Goal: Transaction & Acquisition: Purchase product/service

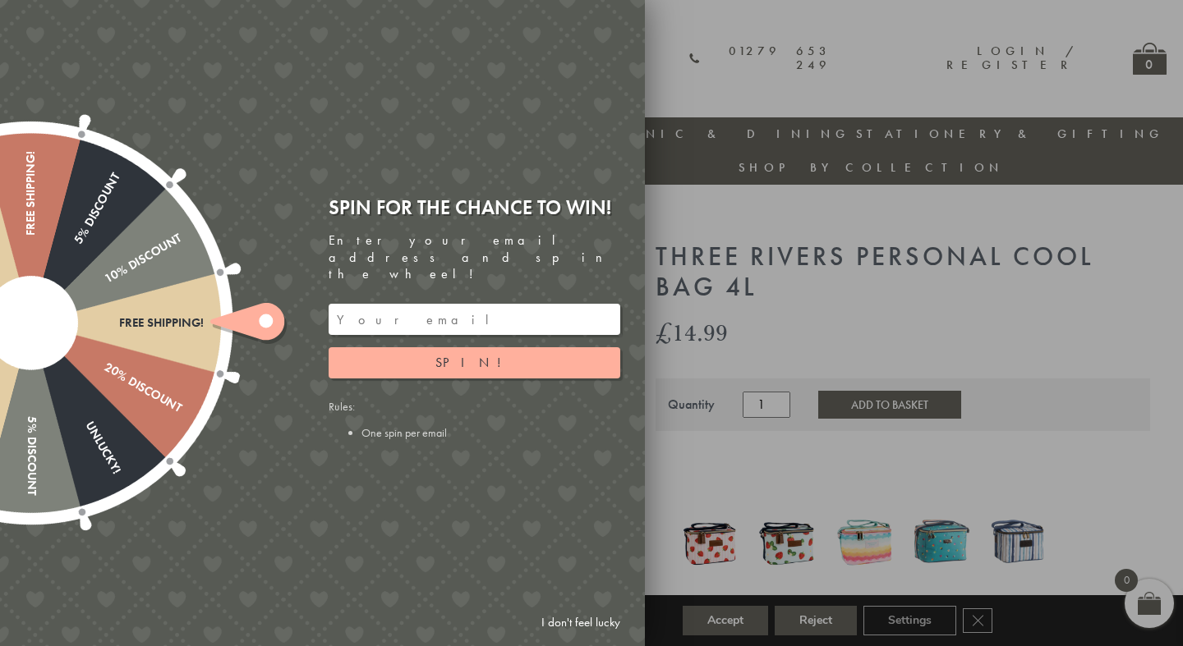
click at [687, 91] on div at bounding box center [591, 323] width 1183 height 646
click at [700, 26] on div at bounding box center [591, 323] width 1183 height 646
click at [447, 306] on input "email" at bounding box center [475, 319] width 292 height 31
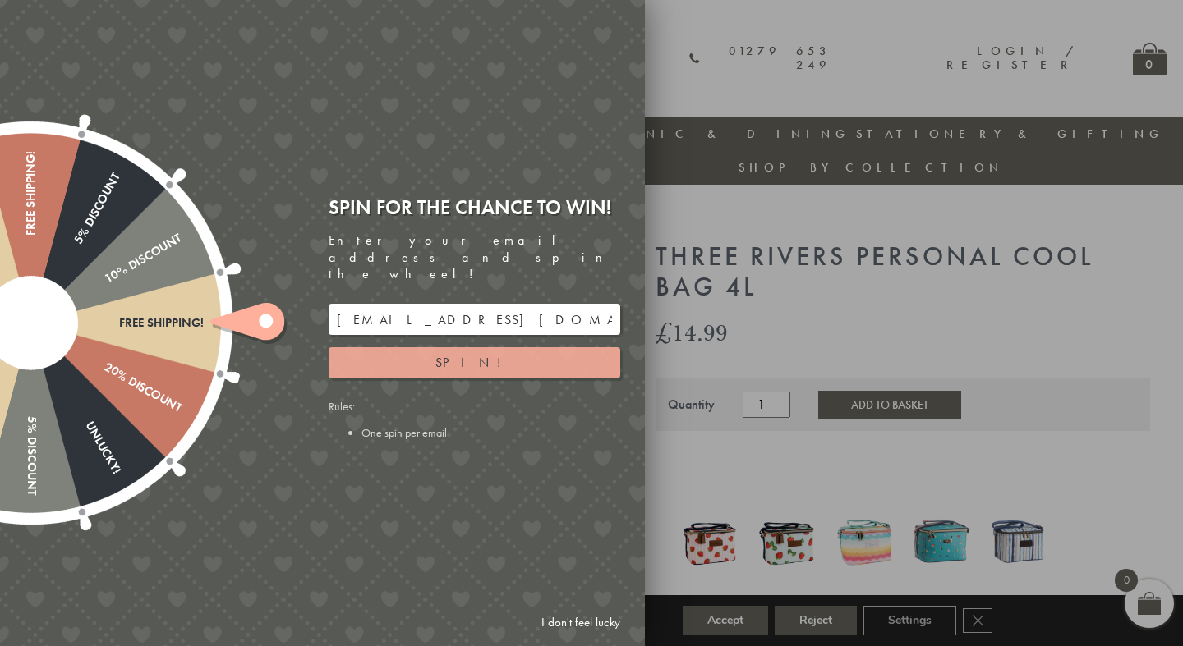
click at [467, 354] on span "Spin!" at bounding box center [474, 362] width 78 height 17
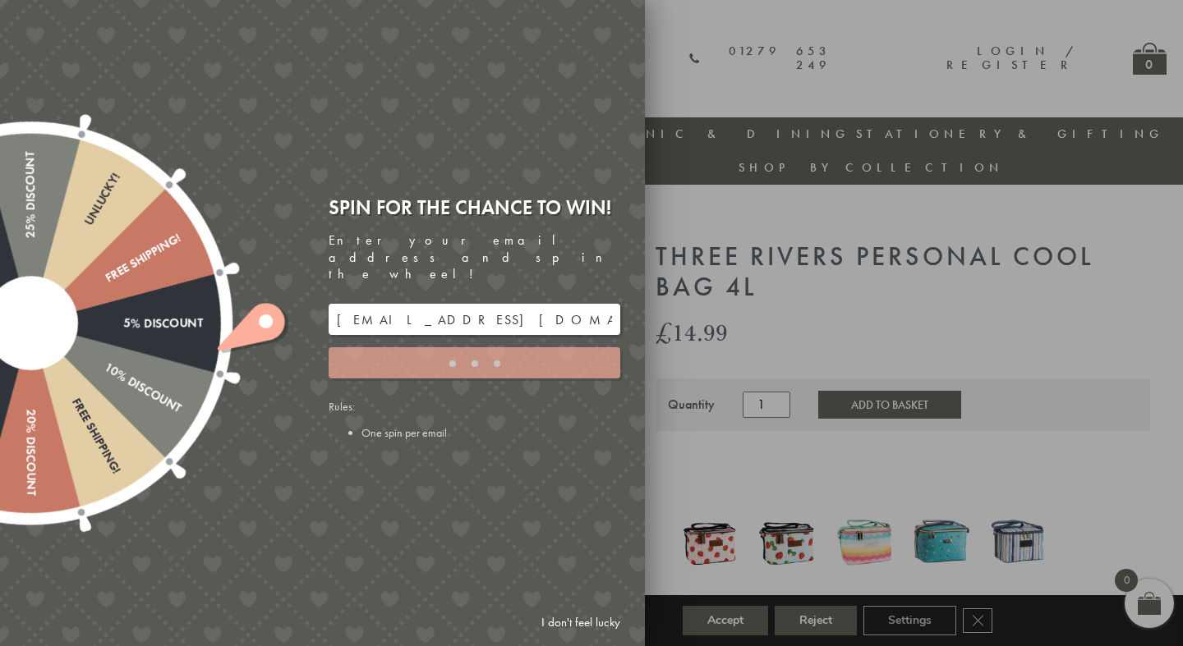
type input "GHM9BH6T"
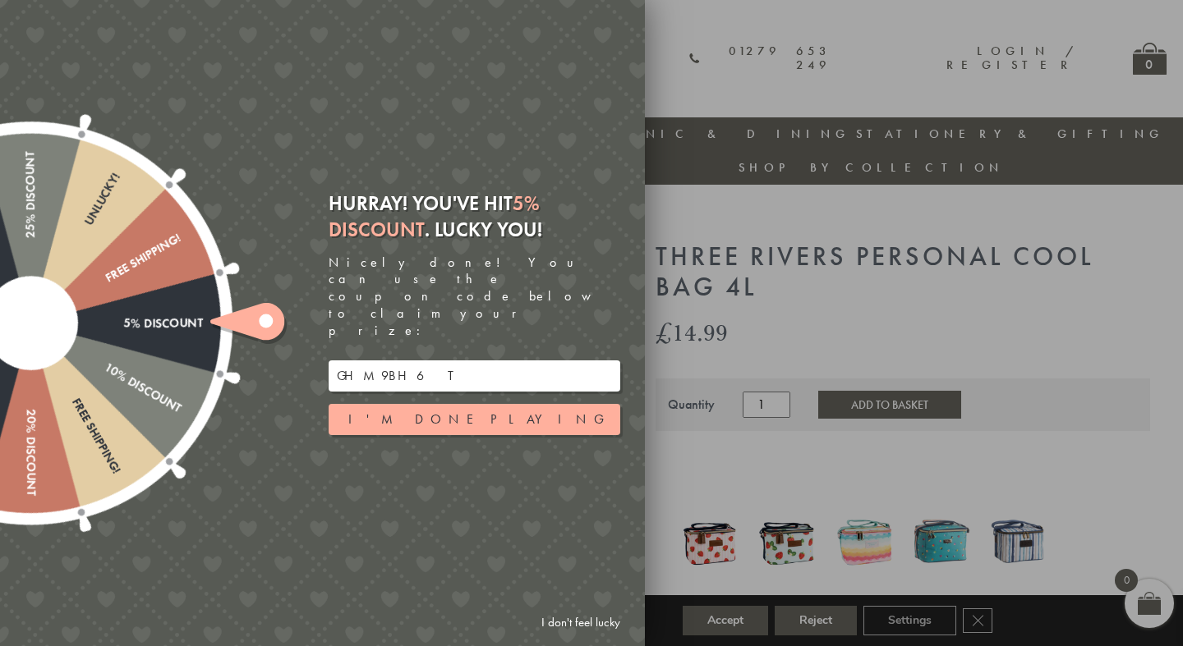
drag, startPoint x: 407, startPoint y: 347, endPoint x: 337, endPoint y: 347, distance: 69.8
click at [337, 361] on input "GHM9BH6T" at bounding box center [475, 376] width 292 height 31
click at [892, 298] on div at bounding box center [591, 323] width 1183 height 646
click at [435, 404] on button "I'm done playing" at bounding box center [475, 419] width 292 height 31
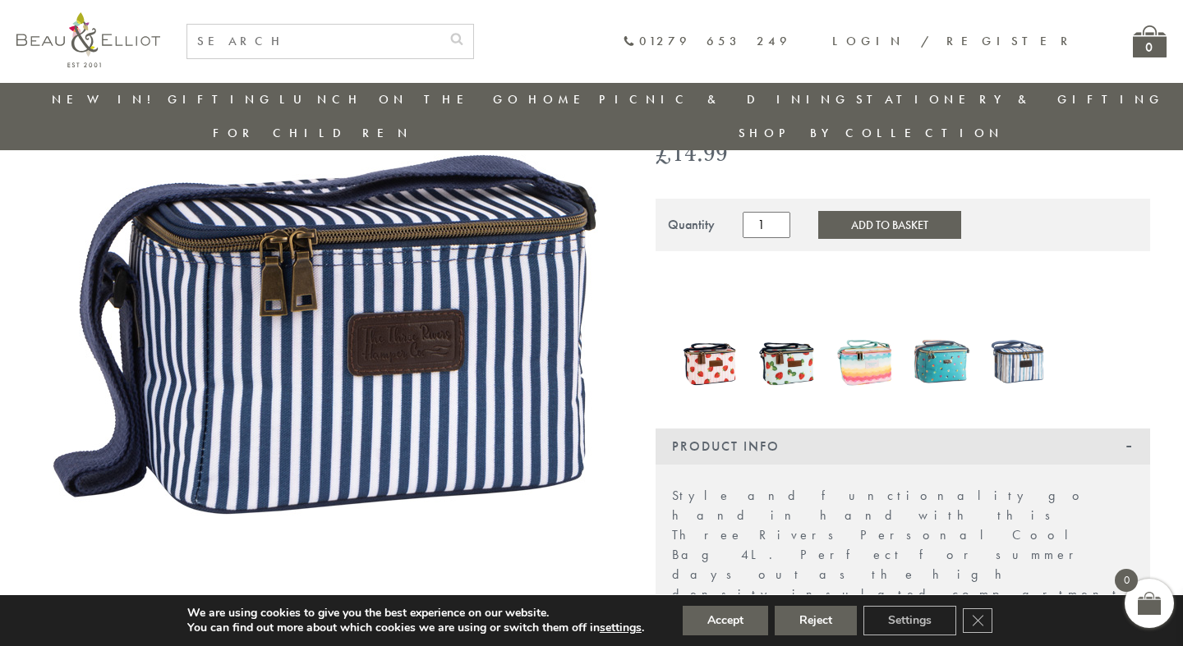
scroll to position [101, 0]
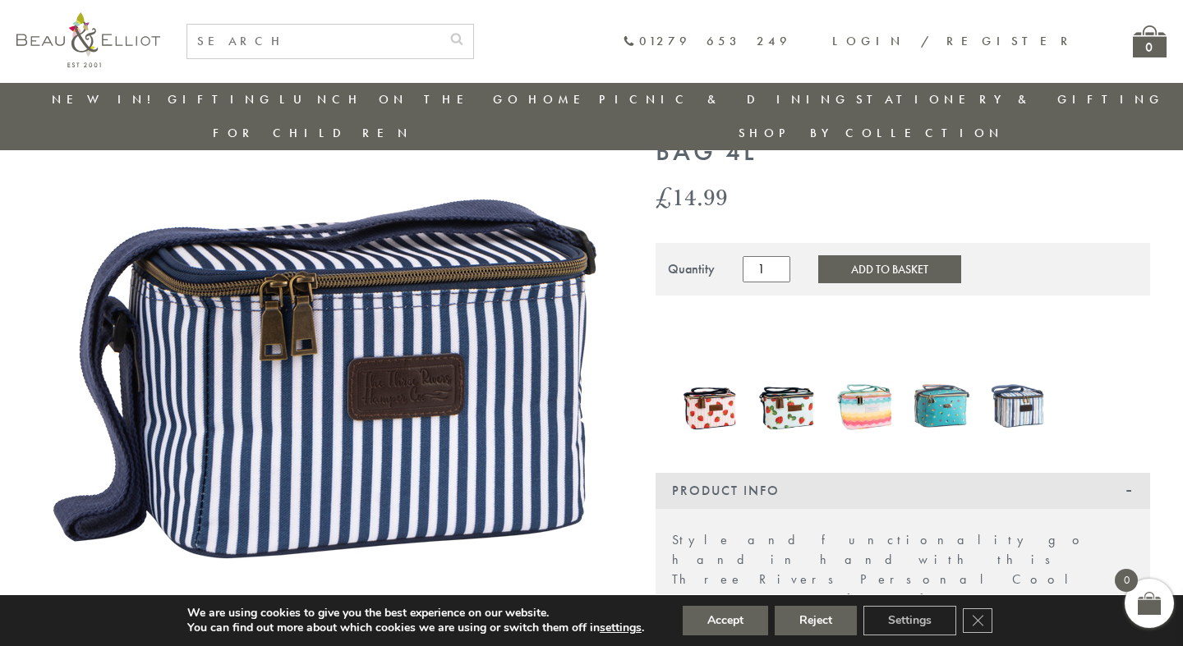
click at [710, 375] on img at bounding box center [710, 406] width 61 height 74
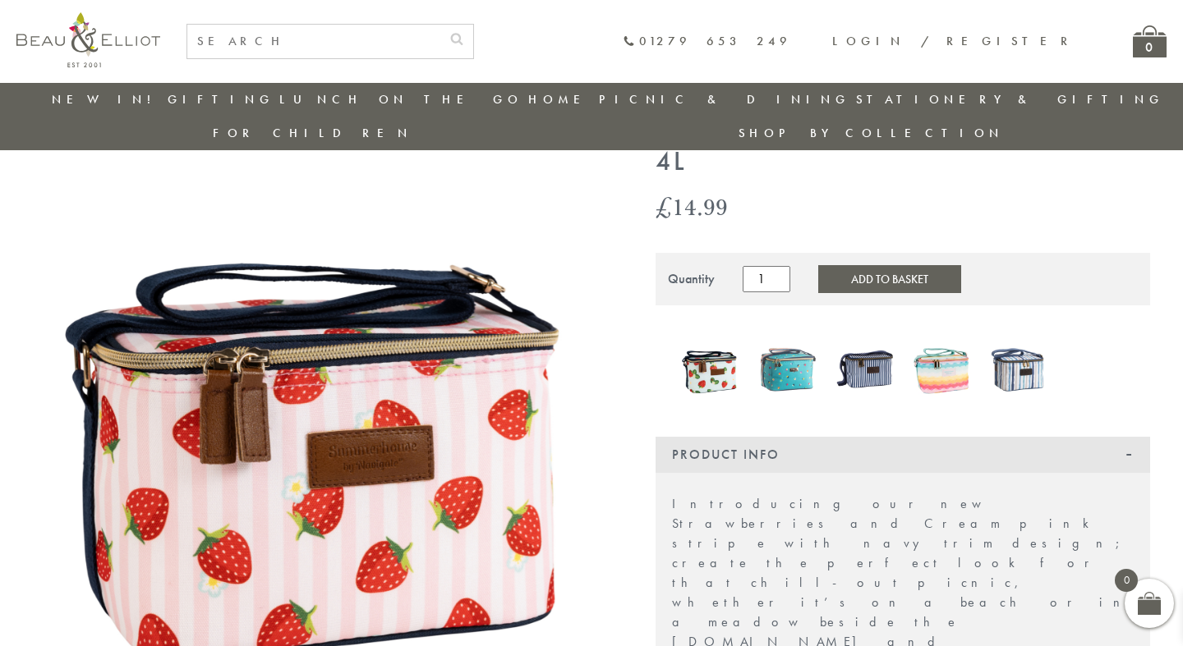
scroll to position [125, 0]
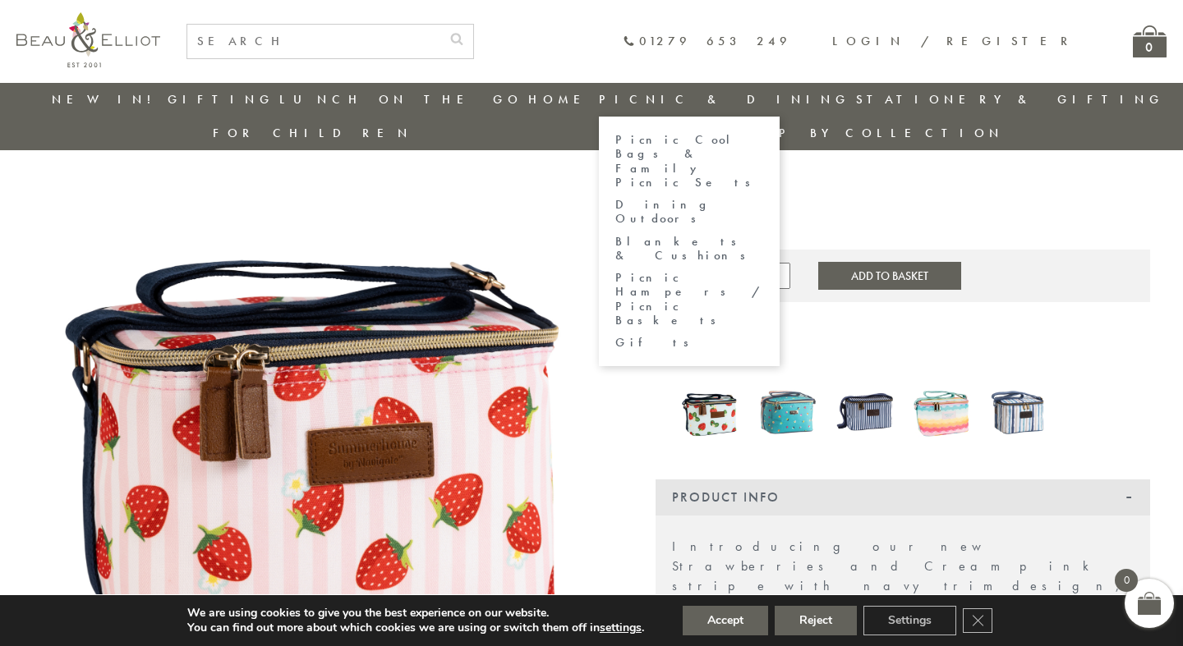
click at [615, 144] on link "Picnic Cool Bags & Family Picnic Sets" at bounding box center [689, 161] width 148 height 57
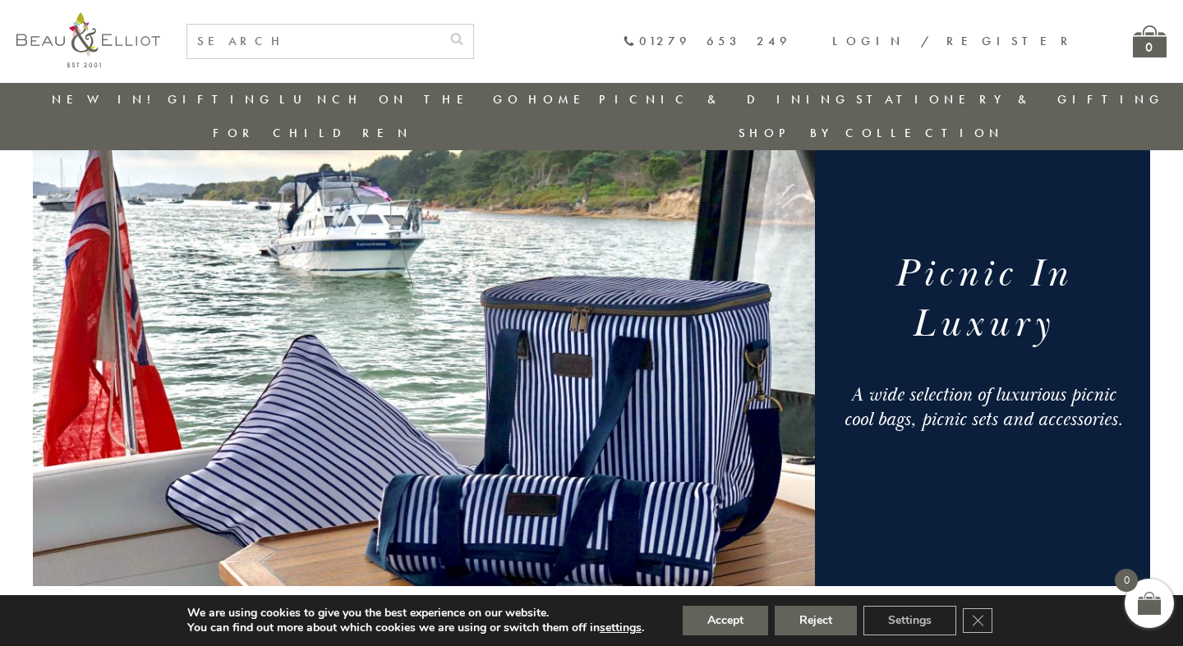
scroll to position [99, 0]
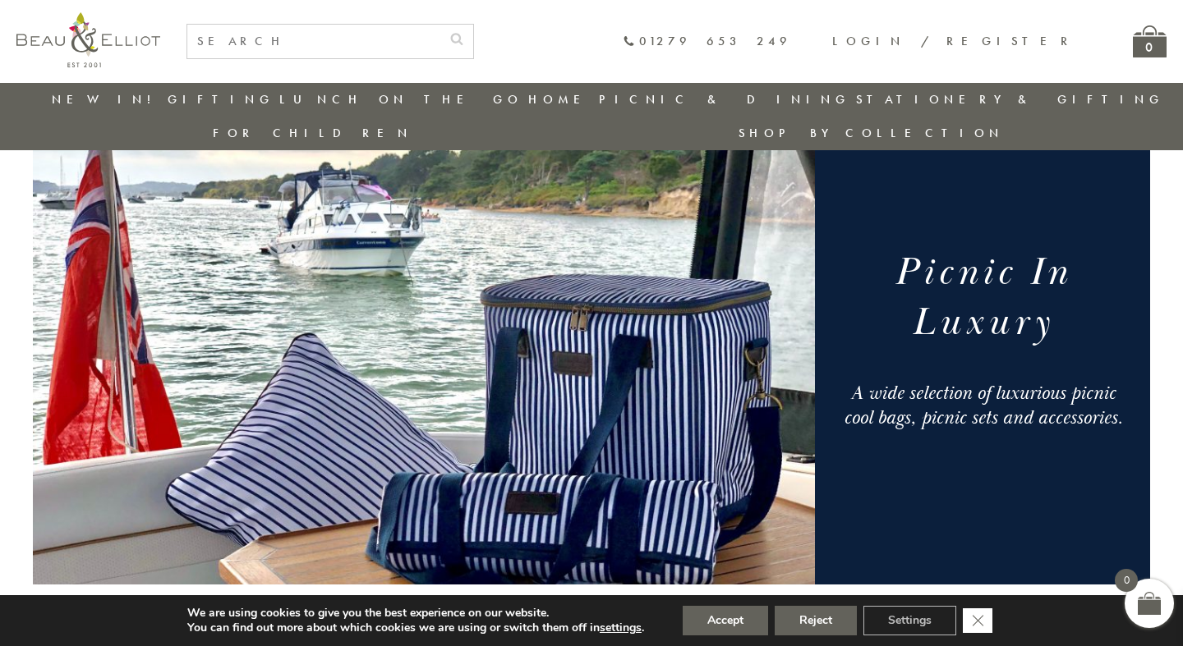
click at [981, 619] on icon "Close GDPR Cookie Banner" at bounding box center [978, 620] width 30 height 25
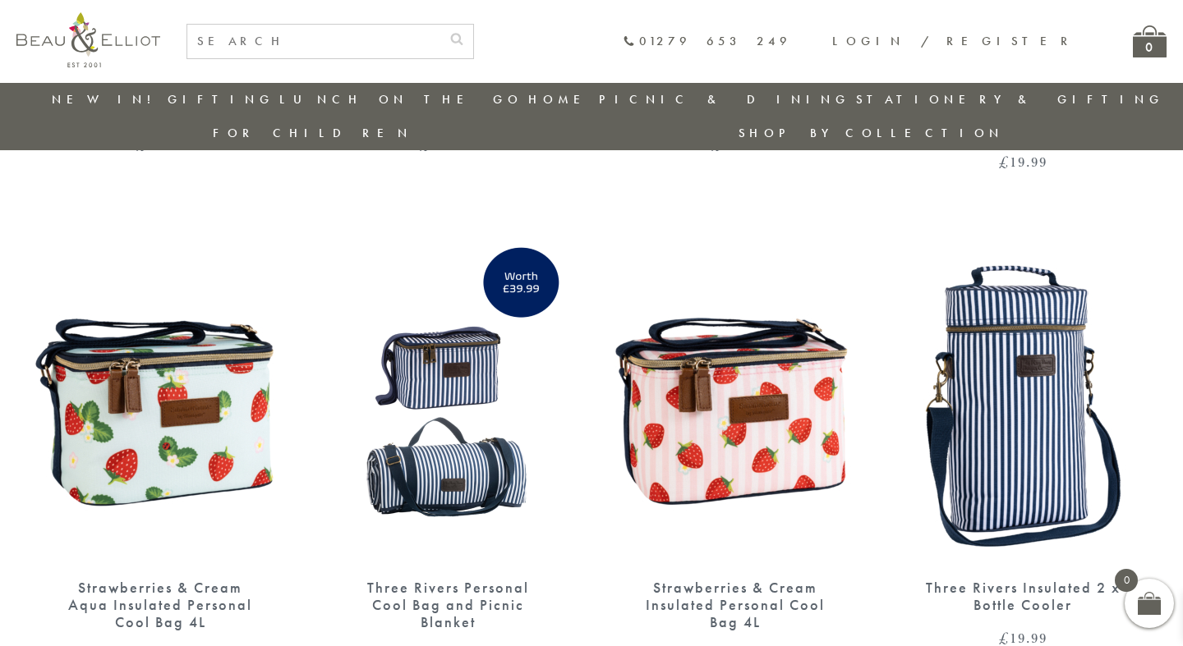
scroll to position [1529, 0]
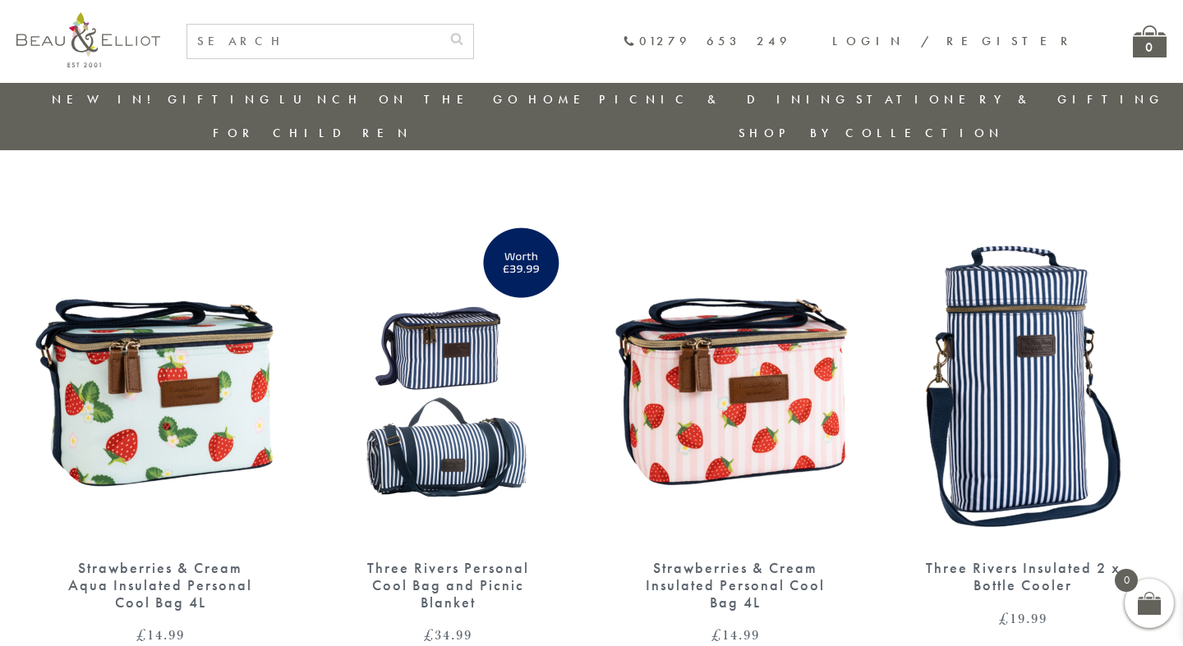
click at [471, 426] on img at bounding box center [447, 379] width 255 height 329
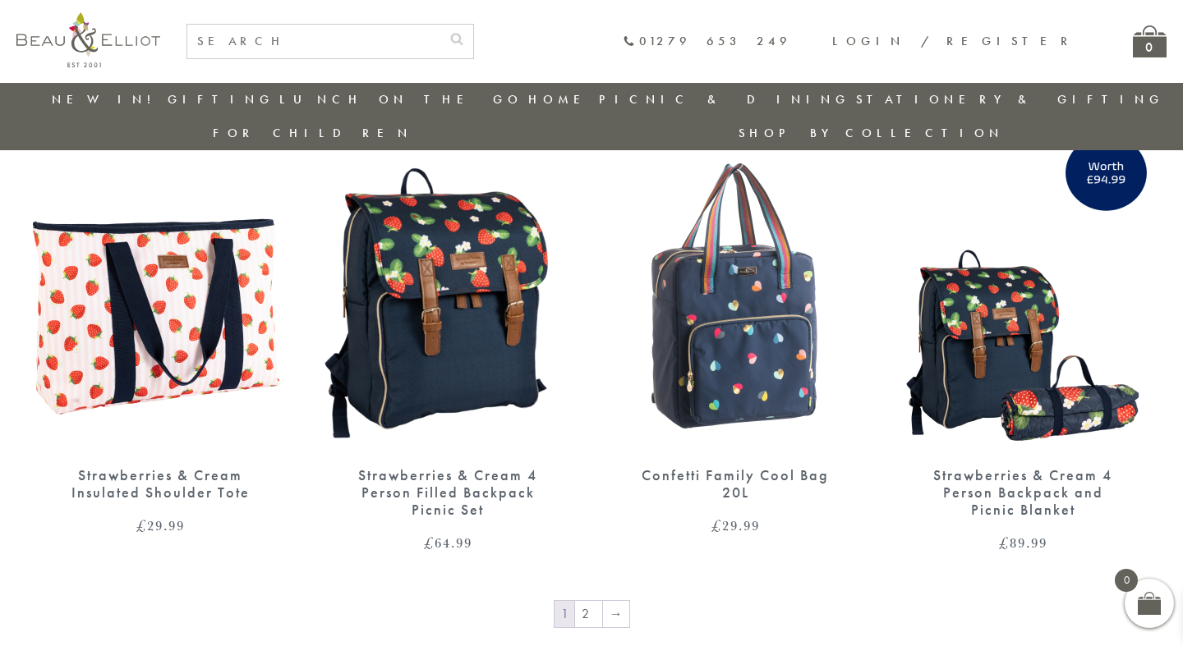
scroll to position [2592, 0]
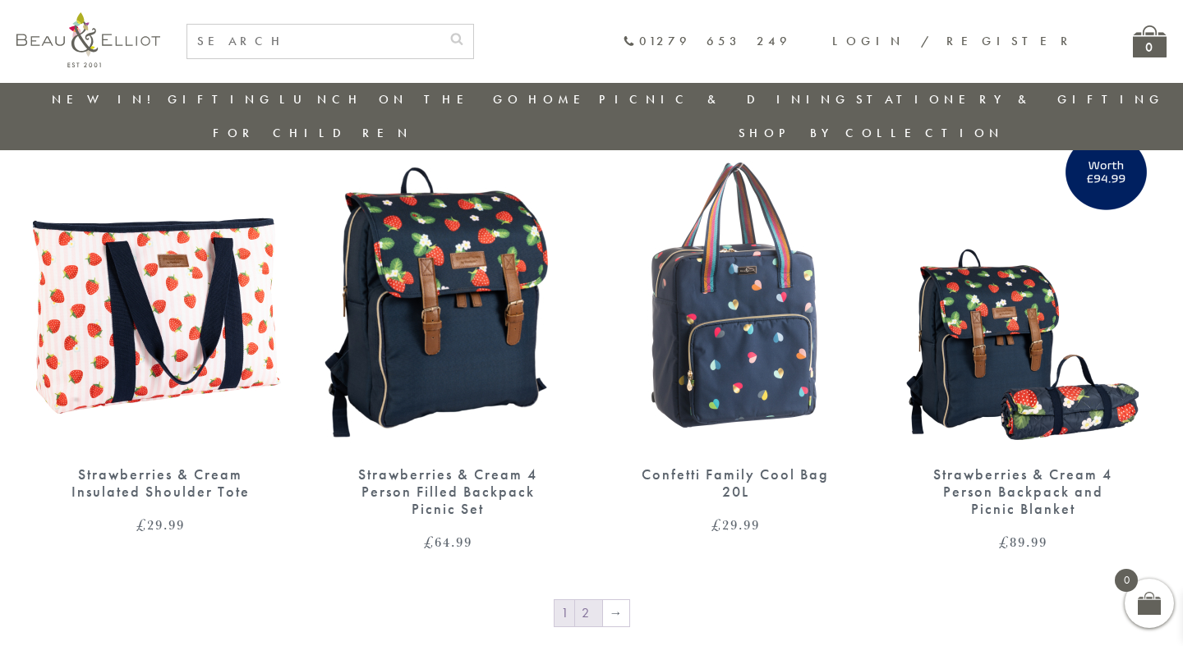
click at [591, 600] on link "2" at bounding box center [588, 613] width 27 height 26
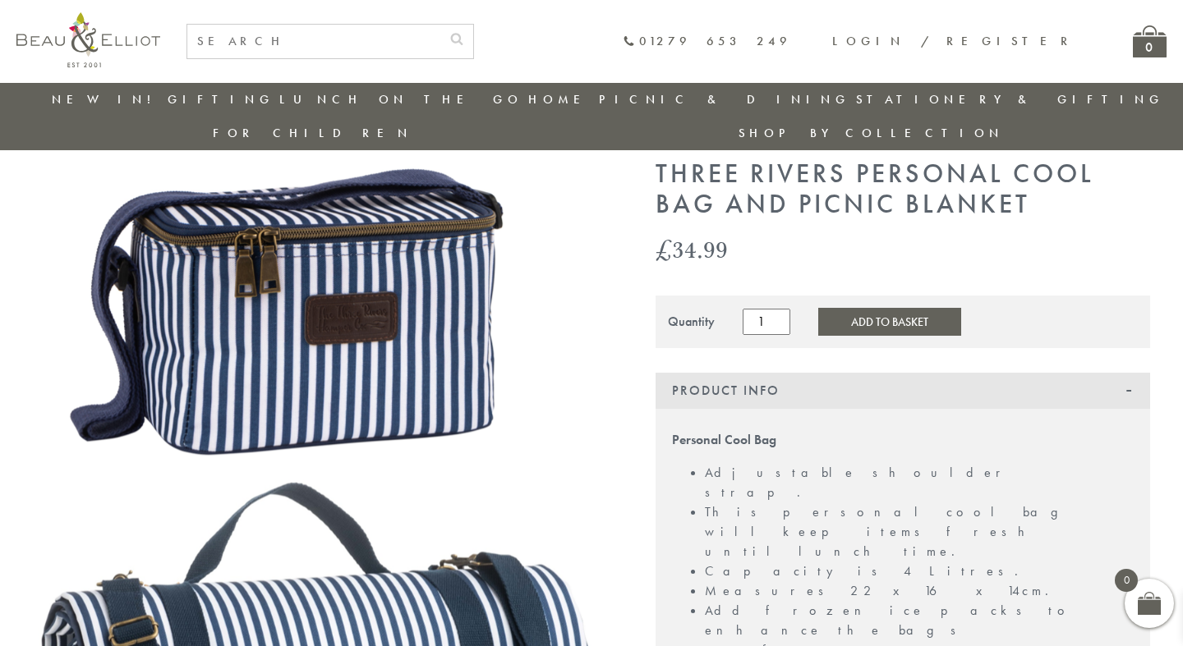
scroll to position [63, 0]
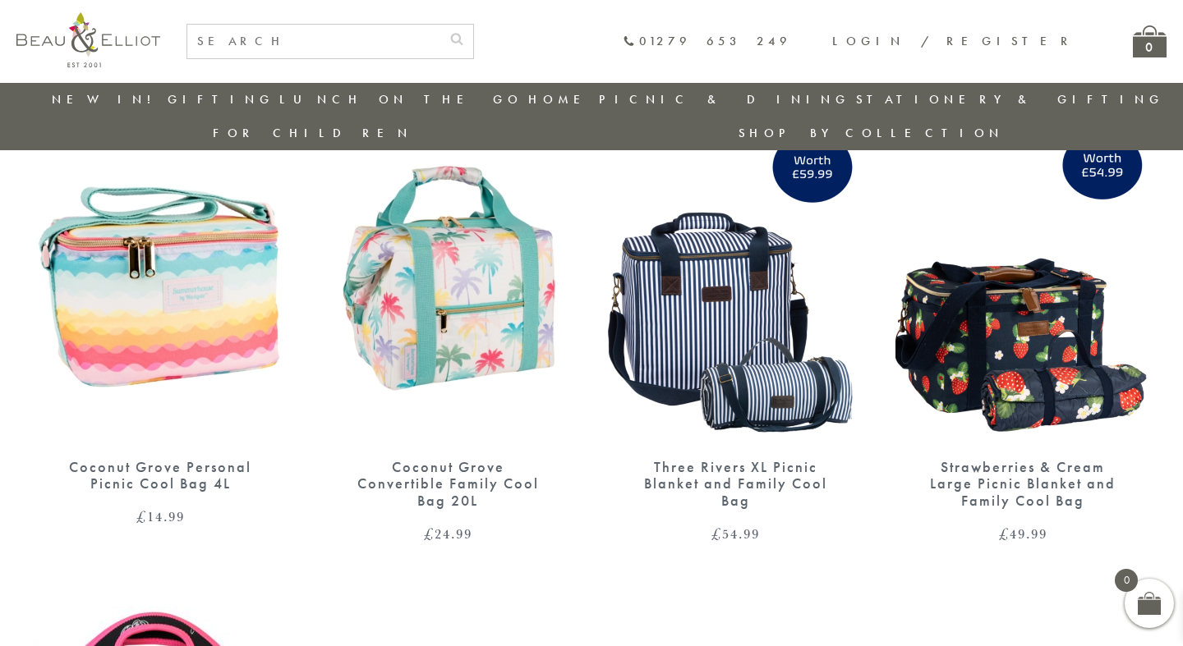
scroll to position [1615, 0]
click at [1031, 309] on img at bounding box center [1022, 277] width 255 height 329
